Goal: Communication & Community: Ask a question

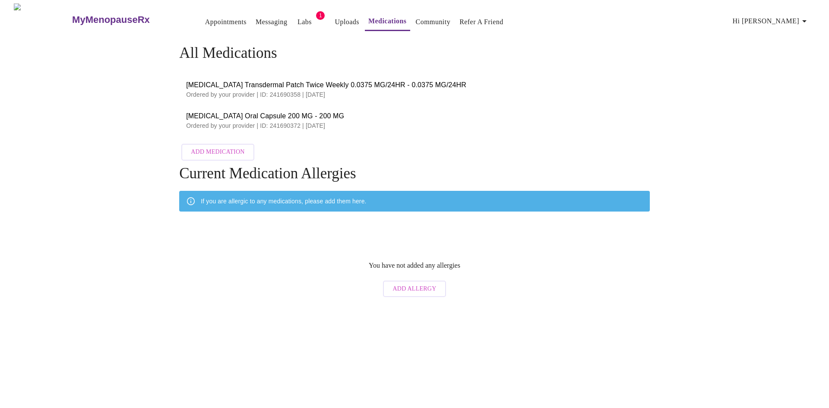
click at [205, 17] on link "Appointments" at bounding box center [225, 22] width 41 height 12
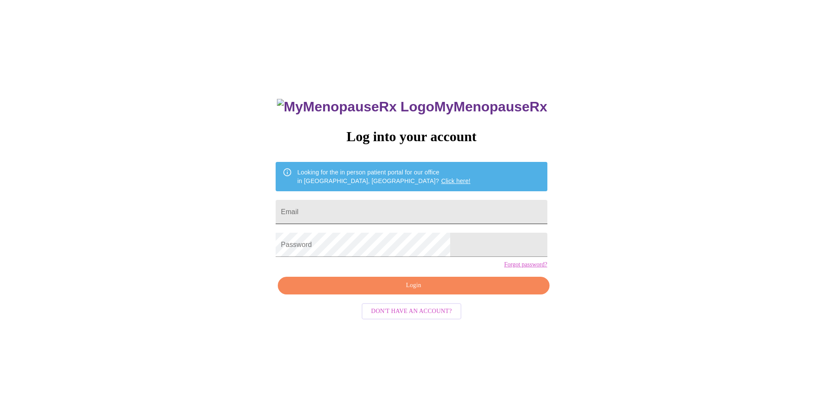
click at [376, 207] on input "Email" at bounding box center [411, 212] width 271 height 24
type input "[EMAIL_ADDRESS][DOMAIN_NAME]"
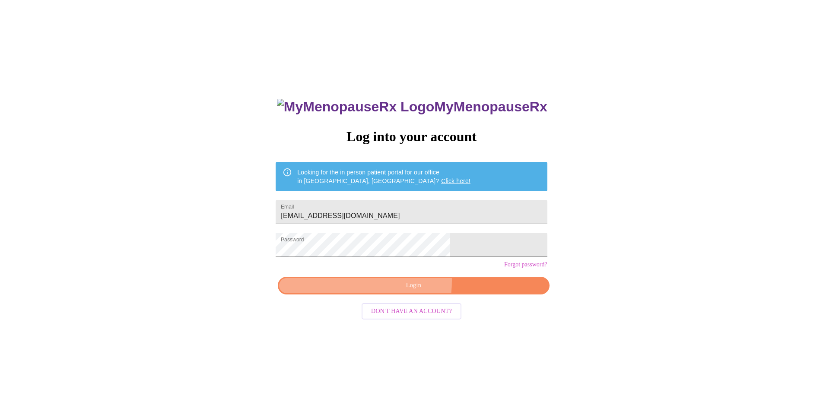
click at [376, 291] on span "Login" at bounding box center [413, 285] width 251 height 11
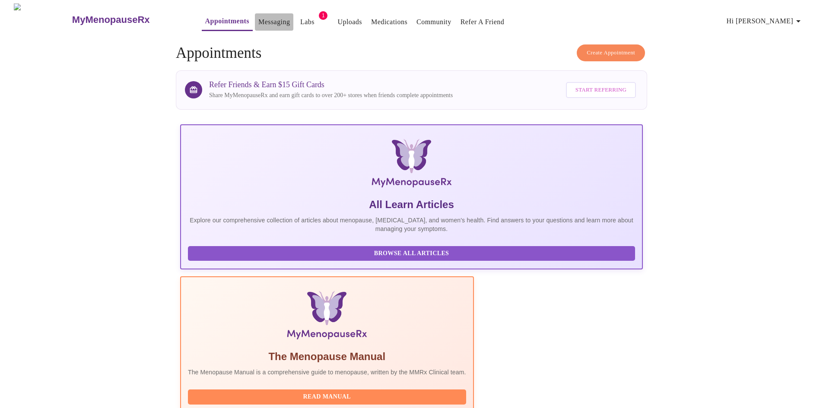
click at [258, 18] on link "Messaging" at bounding box center [274, 22] width 32 height 12
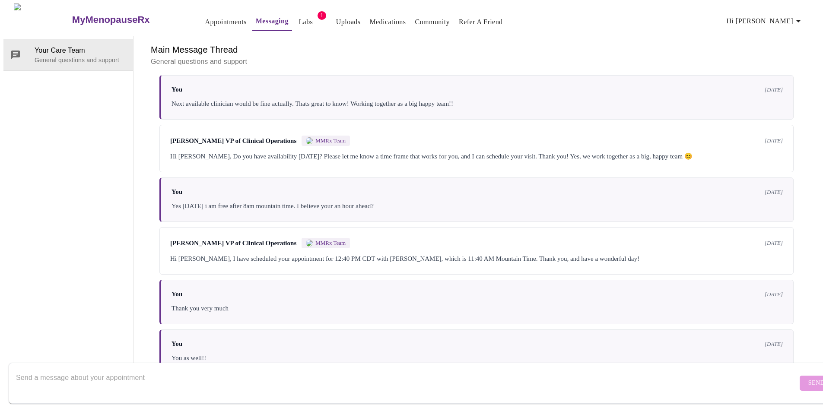
scroll to position [970, 0]
click at [111, 369] on textarea "Send a message about your appointment" at bounding box center [406, 383] width 781 height 28
click at [31, 369] on textarea "Send a message about your appointment" at bounding box center [406, 383] width 781 height 28
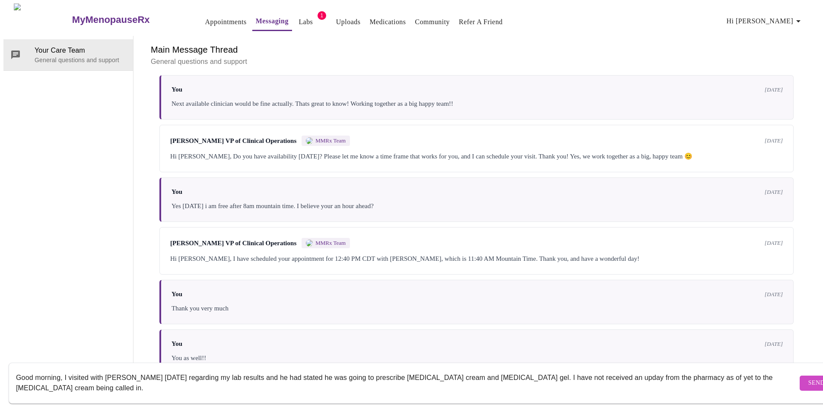
click at [596, 370] on textarea "Good morning, I visited with [PERSON_NAME] [DATE] regarding my lab results and …" at bounding box center [406, 383] width 781 height 28
click at [75, 378] on textarea "Good morning, I visited with [PERSON_NAME] [DATE] regarding my lab results and …" at bounding box center [406, 383] width 781 height 28
click at [128, 380] on textarea "Good morning, I visited with [PERSON_NAME] [DATE] regarding my lab results and …" at bounding box center [406, 383] width 781 height 28
click at [265, 378] on textarea "Good morning, I visited with [PERSON_NAME] [DATE] regarding my lab results and …" at bounding box center [406, 383] width 781 height 28
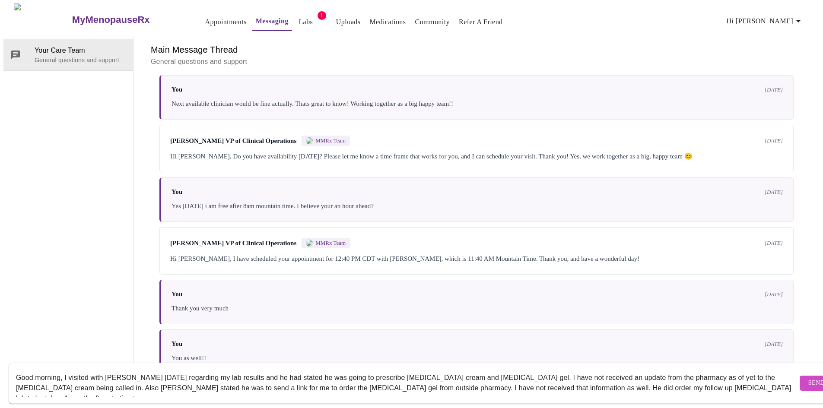
scroll to position [6, 0]
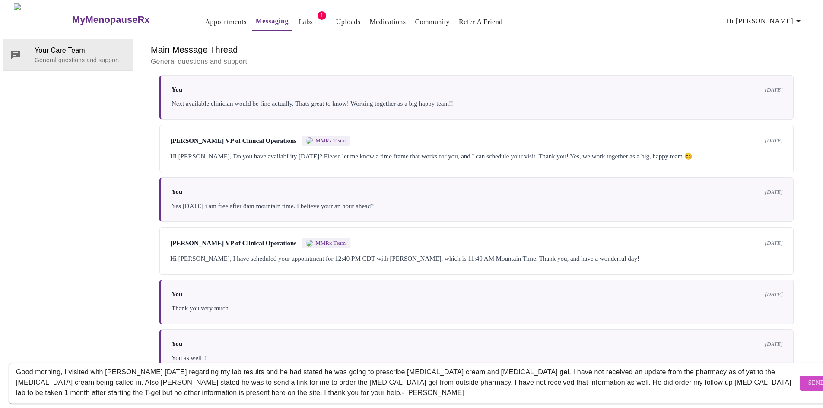
type textarea "Good morning, I visited with [PERSON_NAME] [DATE] regarding my lab results and …"
click at [808, 378] on span "Send" at bounding box center [816, 383] width 16 height 11
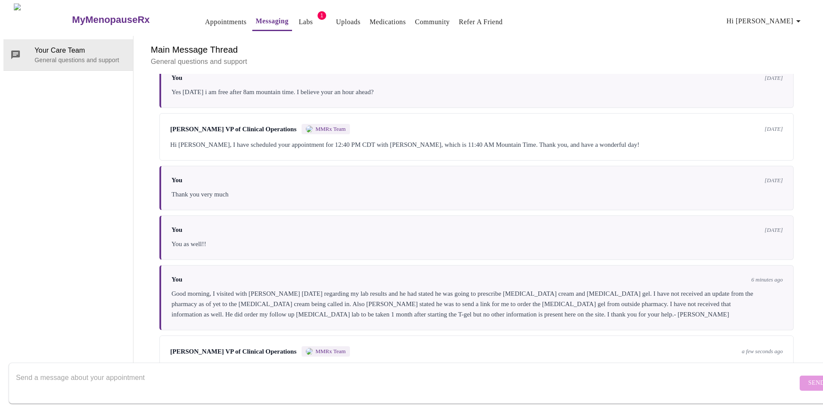
scroll to position [1108, 0]
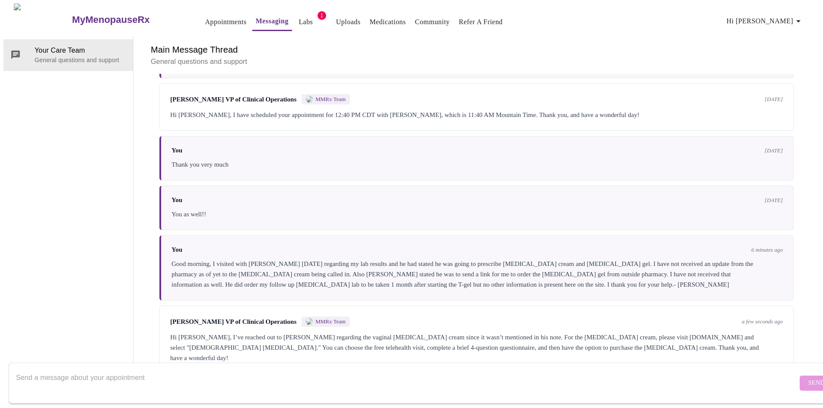
click at [80, 369] on textarea "Send a message about your appointment" at bounding box center [406, 383] width 781 height 28
type textarea "Thank you!!!!"
click at [808, 378] on span "Send" at bounding box center [816, 383] width 16 height 11
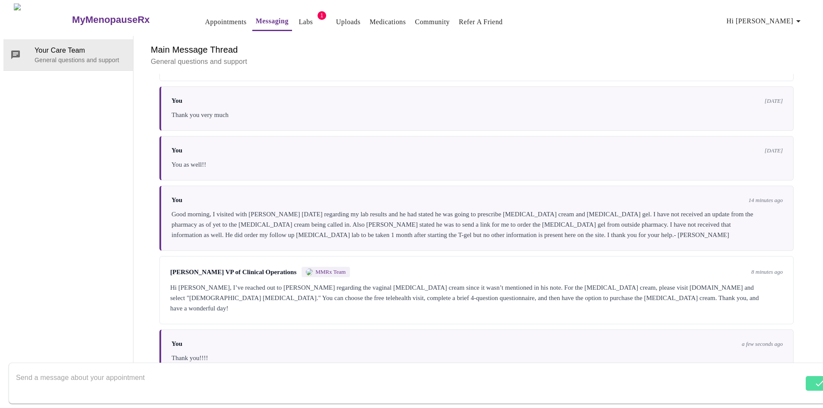
scroll to position [1160, 0]
click at [197, 369] on textarea "Send a message about your appointment" at bounding box center [409, 383] width 787 height 28
type textarea "Have a wonderful day too!!!"
click at [808, 378] on span "Send" at bounding box center [816, 383] width 16 height 11
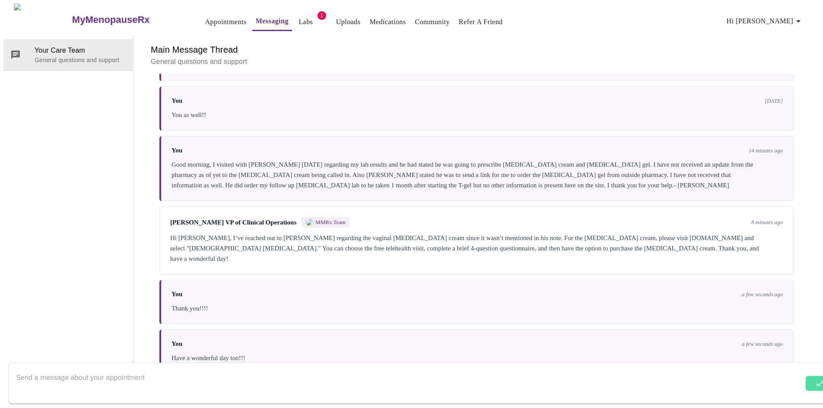
scroll to position [1212, 0]
click at [44, 369] on textarea "Send a message about your appointment" at bounding box center [406, 383] width 781 height 28
type textarea "T"
click at [41, 375] on textarea "Send a message about your appointment" at bounding box center [406, 383] width 781 height 28
type textarea "So the website for the AndroFeme 1 is asking if i have i previously been prescr…"
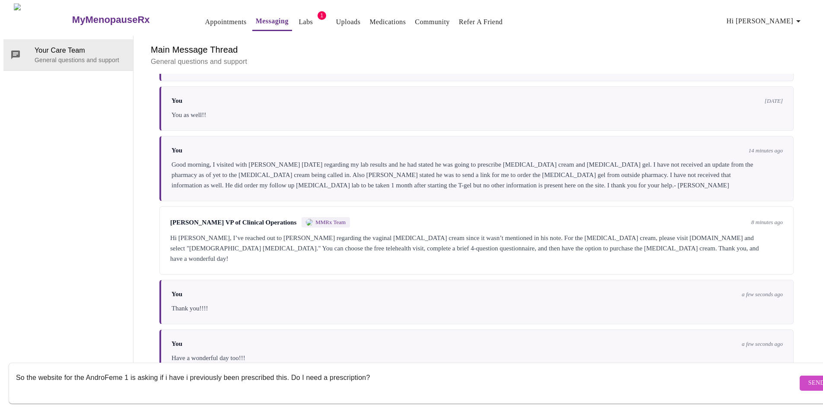
click at [808, 378] on span "Send" at bounding box center [816, 383] width 16 height 11
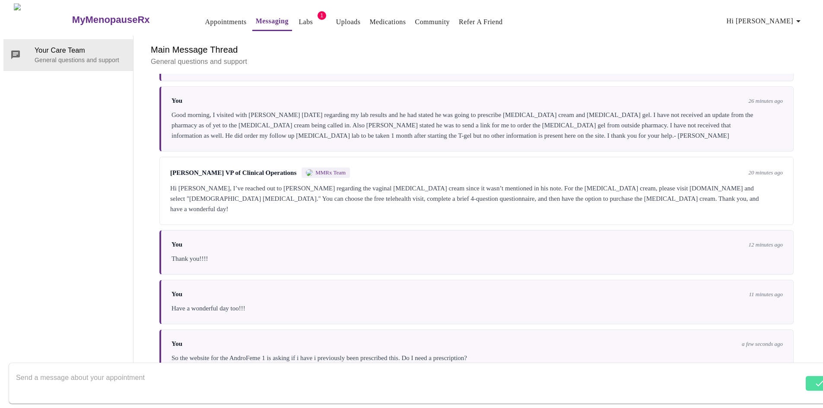
scroll to position [1264, 0]
click at [53, 374] on textarea "Send a message about your appointment" at bounding box center [406, 383] width 781 height 28
type textarea "I"
type textarea "I was prescribed this [DATE] but not sure if that's what it is asking."
click at [808, 378] on span "Send" at bounding box center [816, 383] width 16 height 11
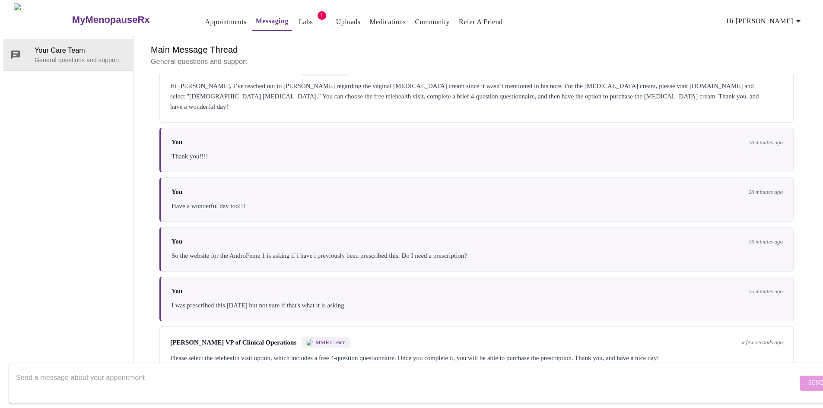
scroll to position [1370, 0]
